Goal: Contribute content

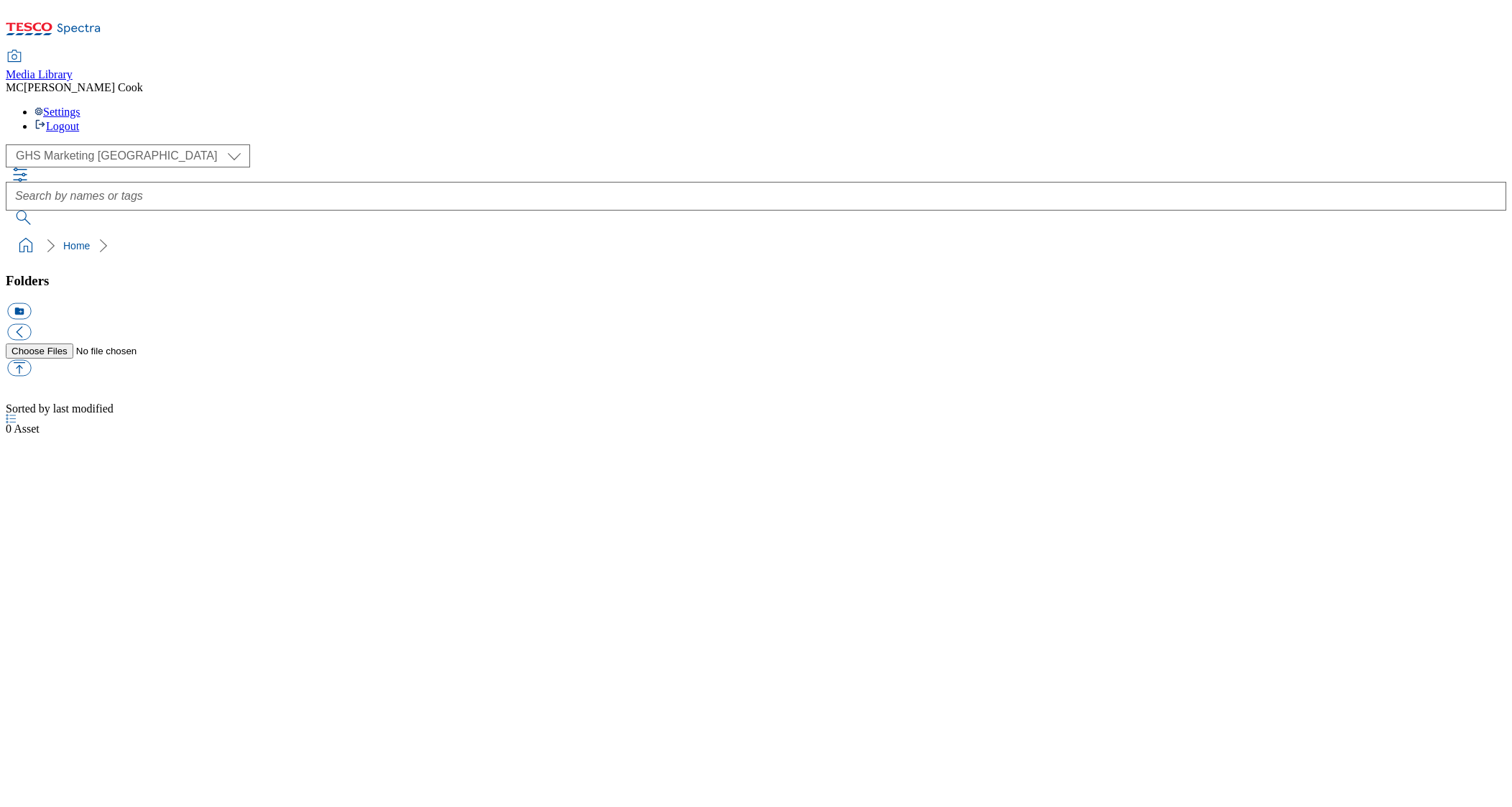
select select "flare-ghs-mktg"
click at [88, 20] on icon at bounding box center [54, 32] width 96 height 30
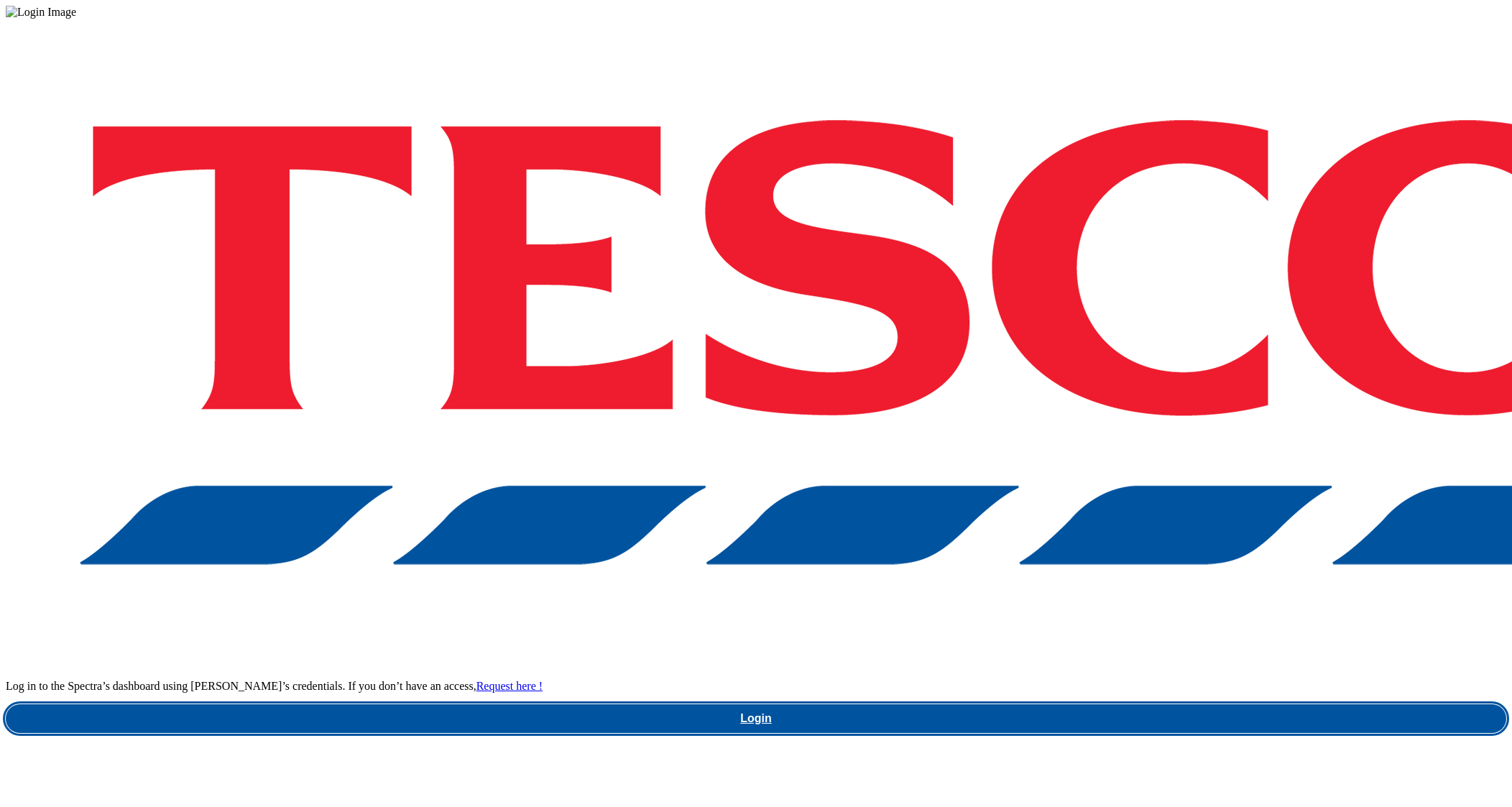
click at [1105, 705] on link "Login" at bounding box center [756, 719] width 1500 height 29
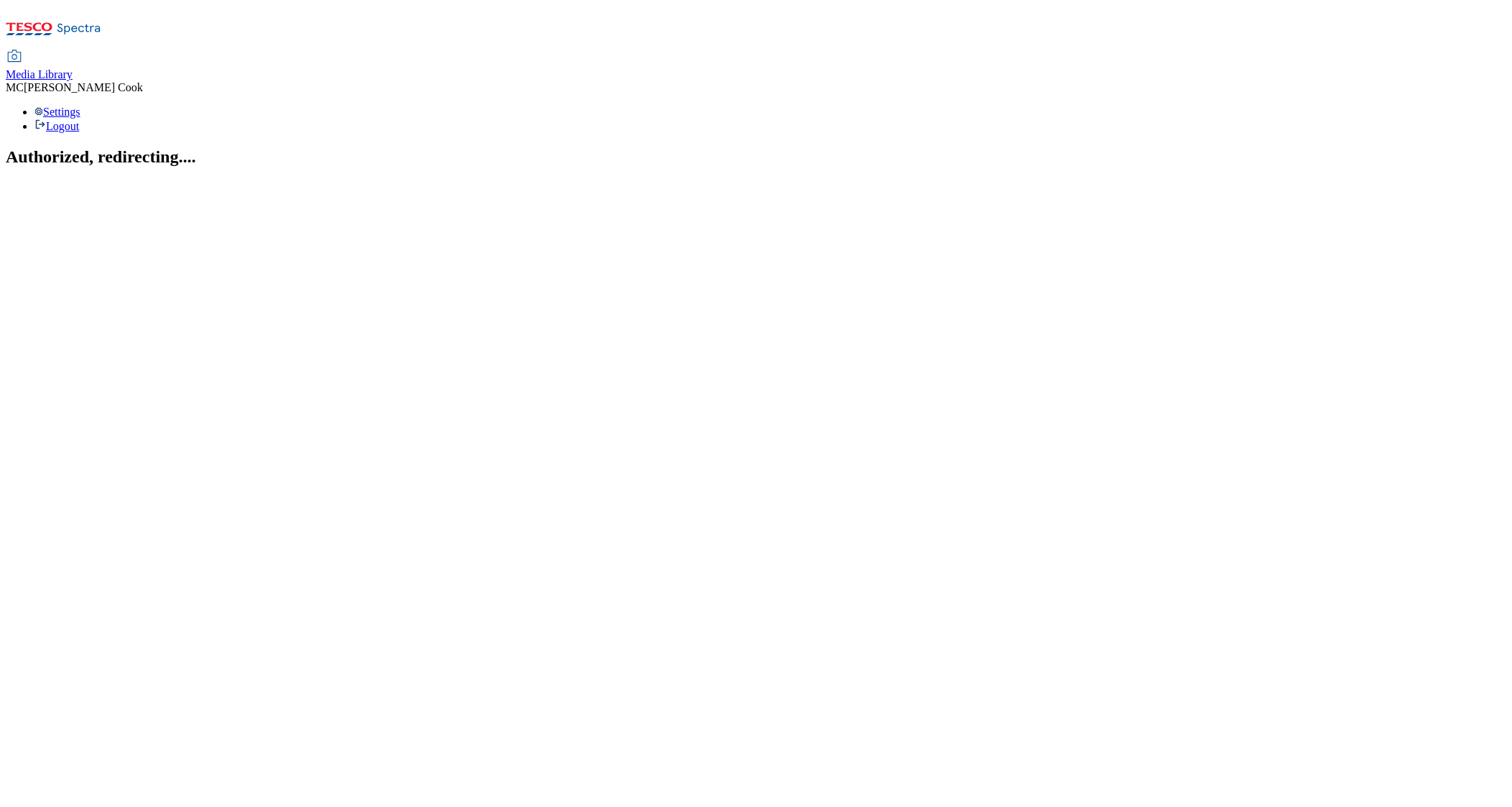
click at [73, 68] on span "Media Library" at bounding box center [39, 74] width 67 height 12
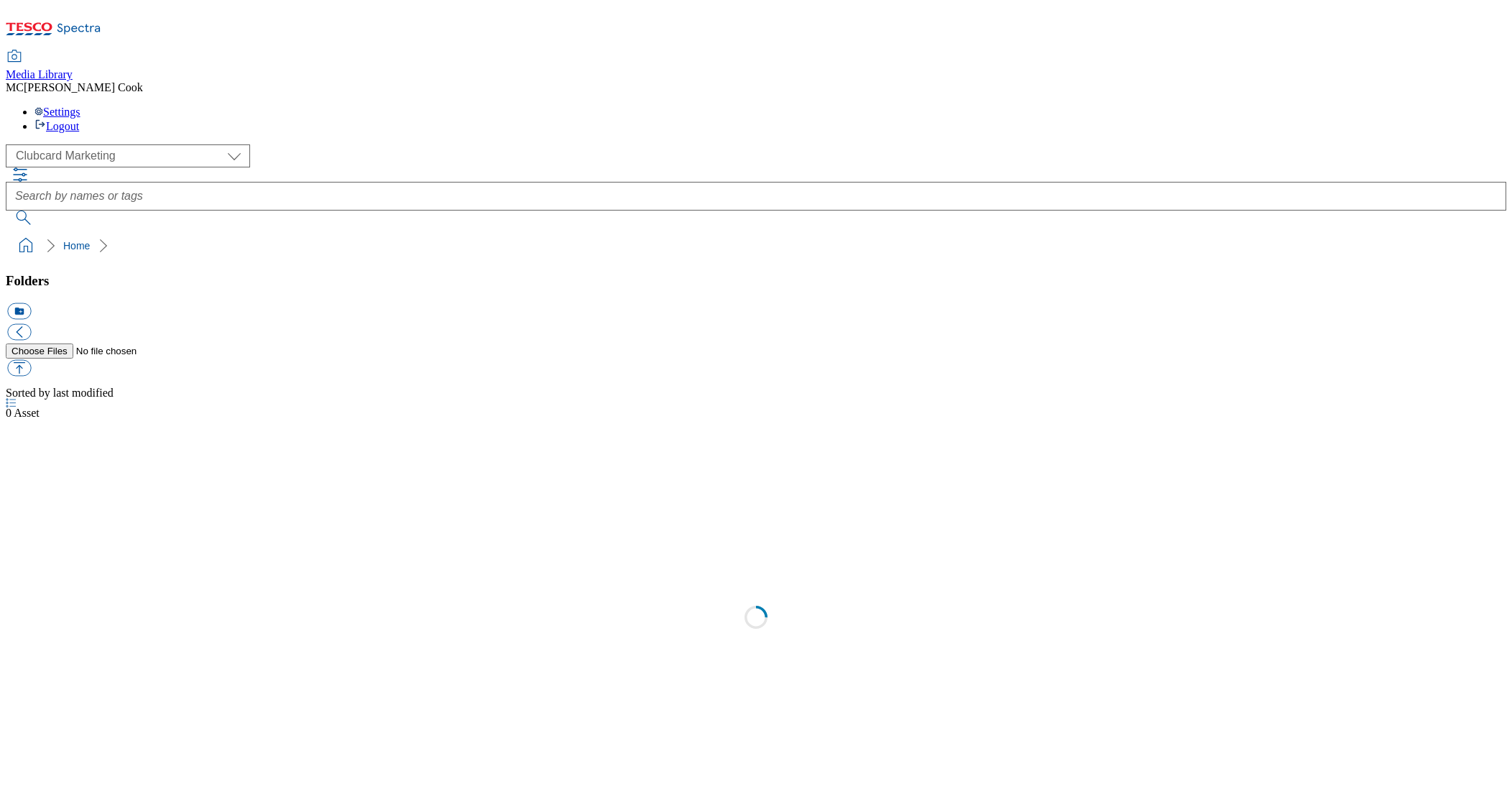
scroll to position [1, 0]
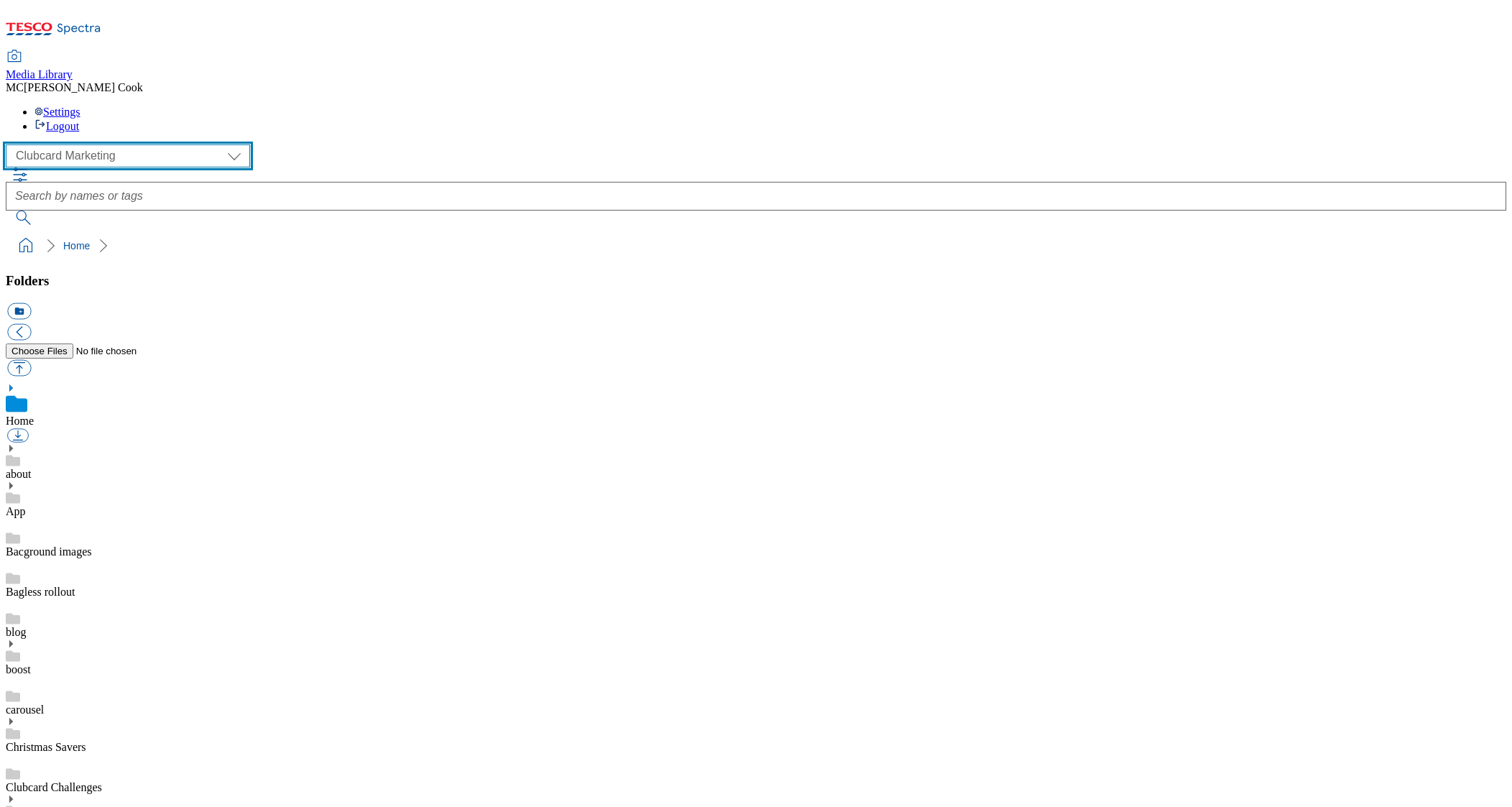
click at [107, 144] on select "Clubcard Marketing Dotcom UK Emails GHS Marketing UK GHS Product UK GHS ROI" at bounding box center [128, 155] width 244 height 23
select select "flare-ghs-mktg"
click at [10, 144] on select "Clubcard Marketing Dotcom UK Emails GHS Marketing UK GHS Product UK GHS ROI" at bounding box center [128, 155] width 244 height 23
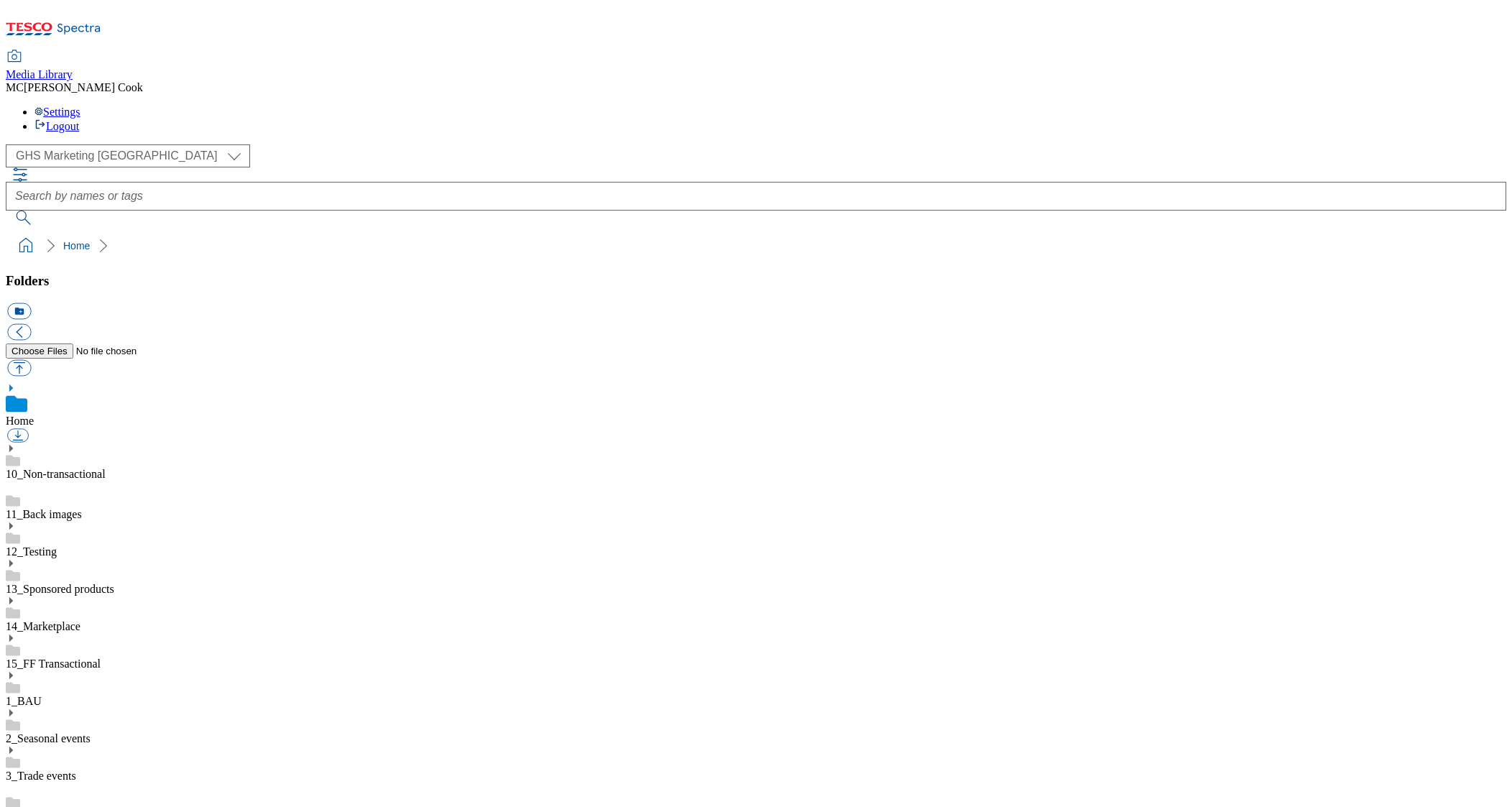
click at [80, 620] on link "14_Marketplace" at bounding box center [44, 626] width 75 height 12
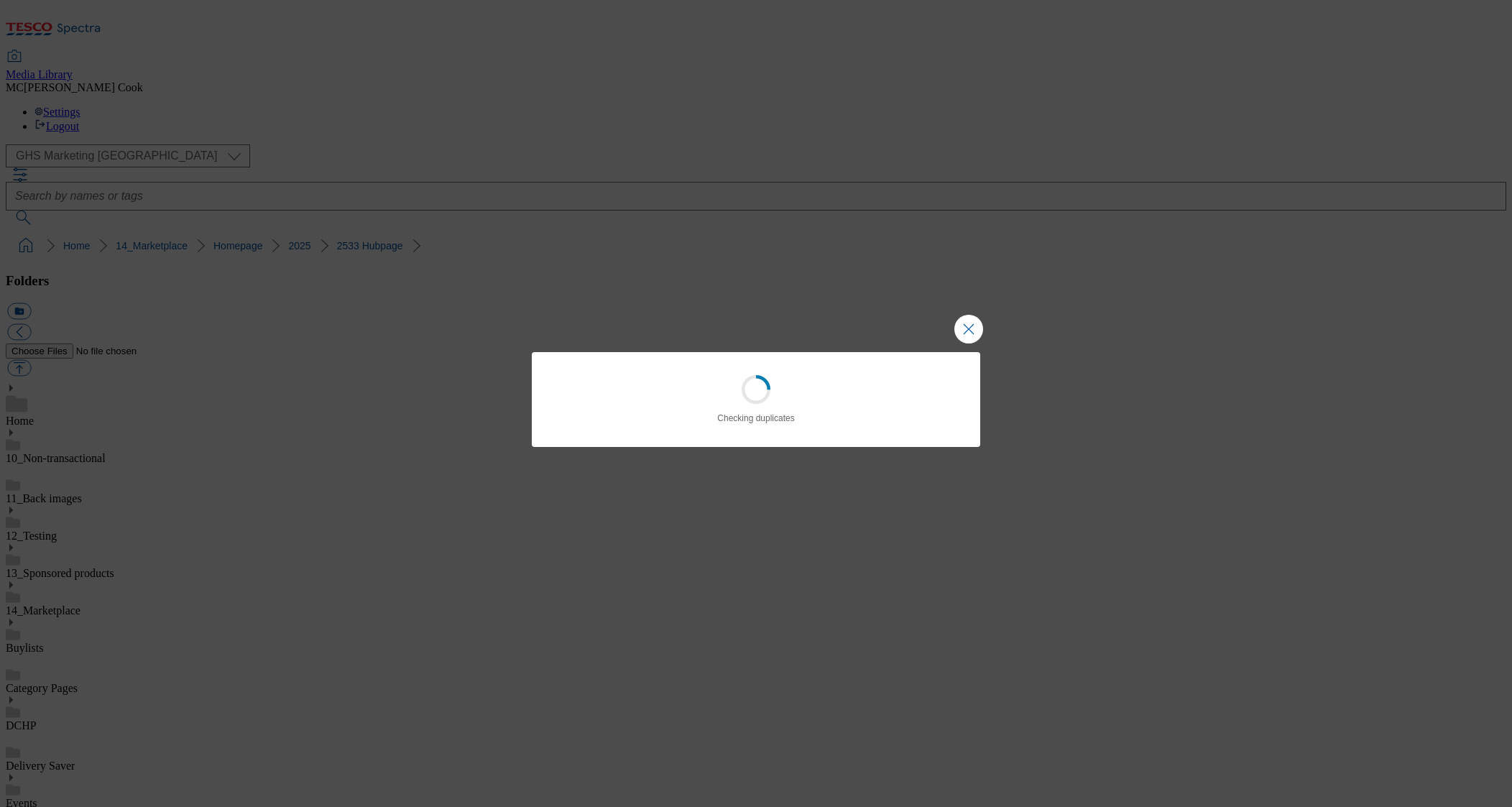
scroll to position [737, 0]
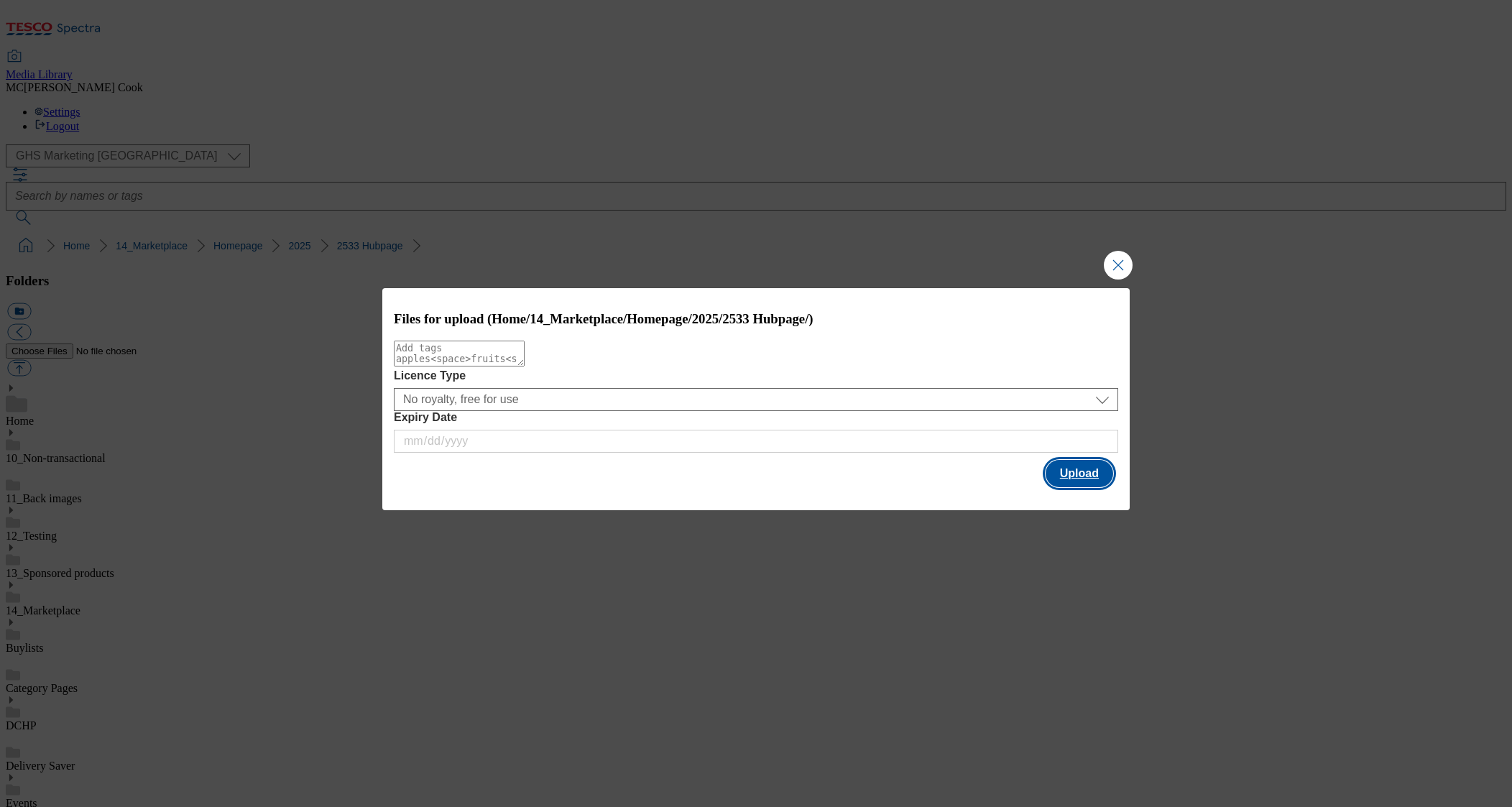
drag, startPoint x: 1092, startPoint y: 488, endPoint x: 1081, endPoint y: 477, distance: 15.6
click at [1092, 488] on button "Upload" at bounding box center [1079, 474] width 67 height 27
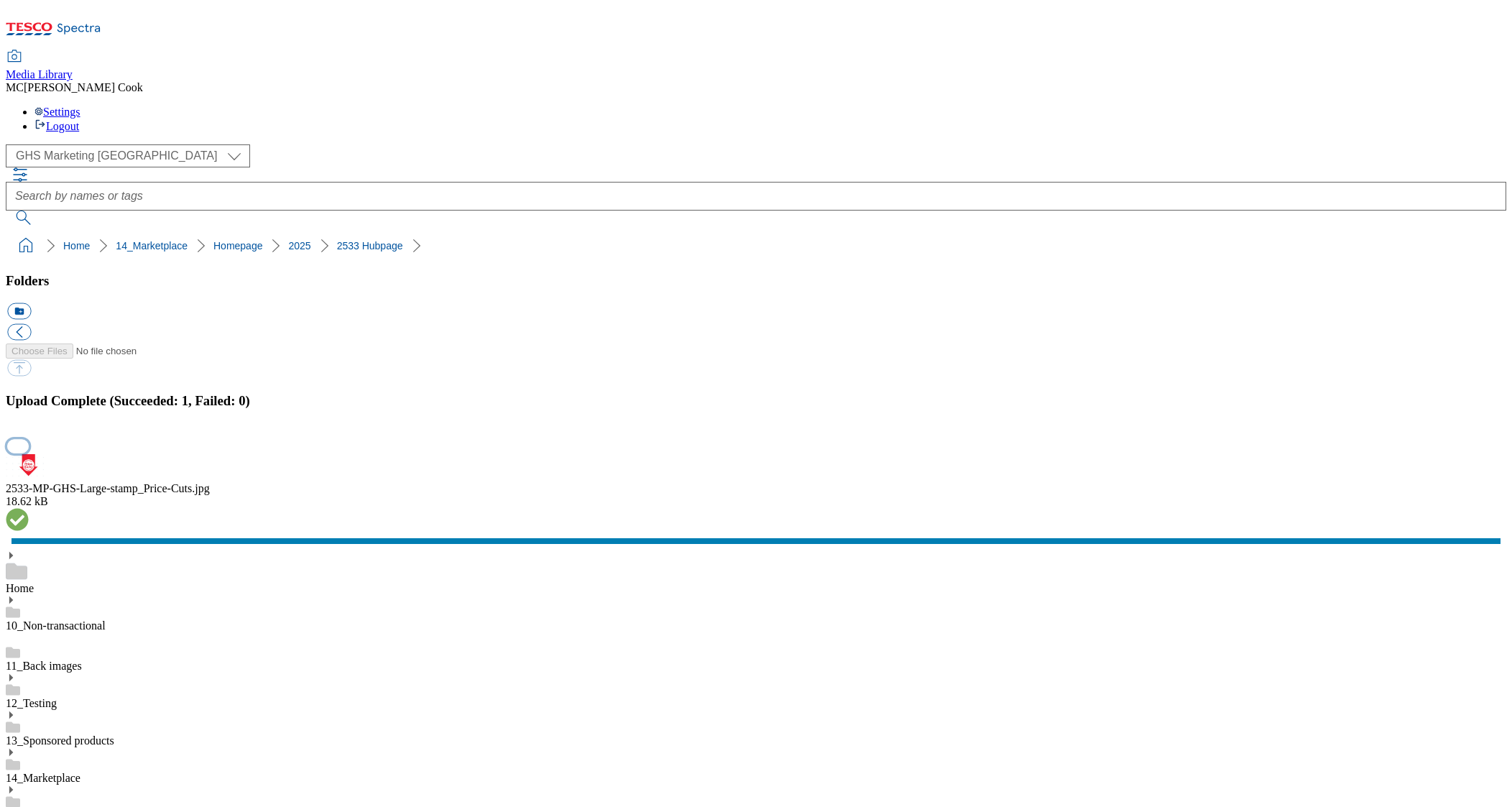
click at [29, 453] on button "button" at bounding box center [17, 446] width 21 height 14
